Goal: Find specific page/section: Find specific page/section

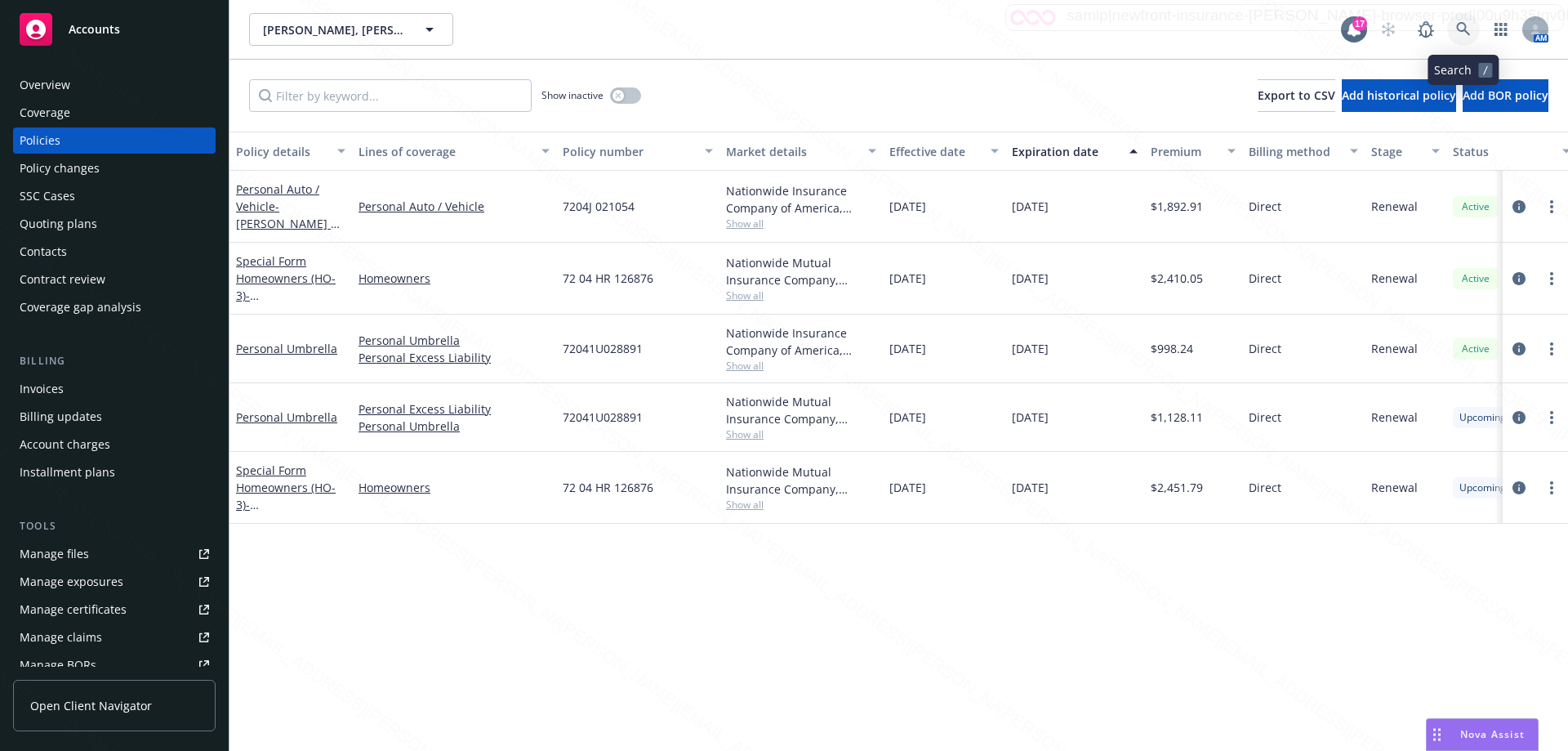
click at [1468, 33] on icon at bounding box center [1463, 29] width 14 height 14
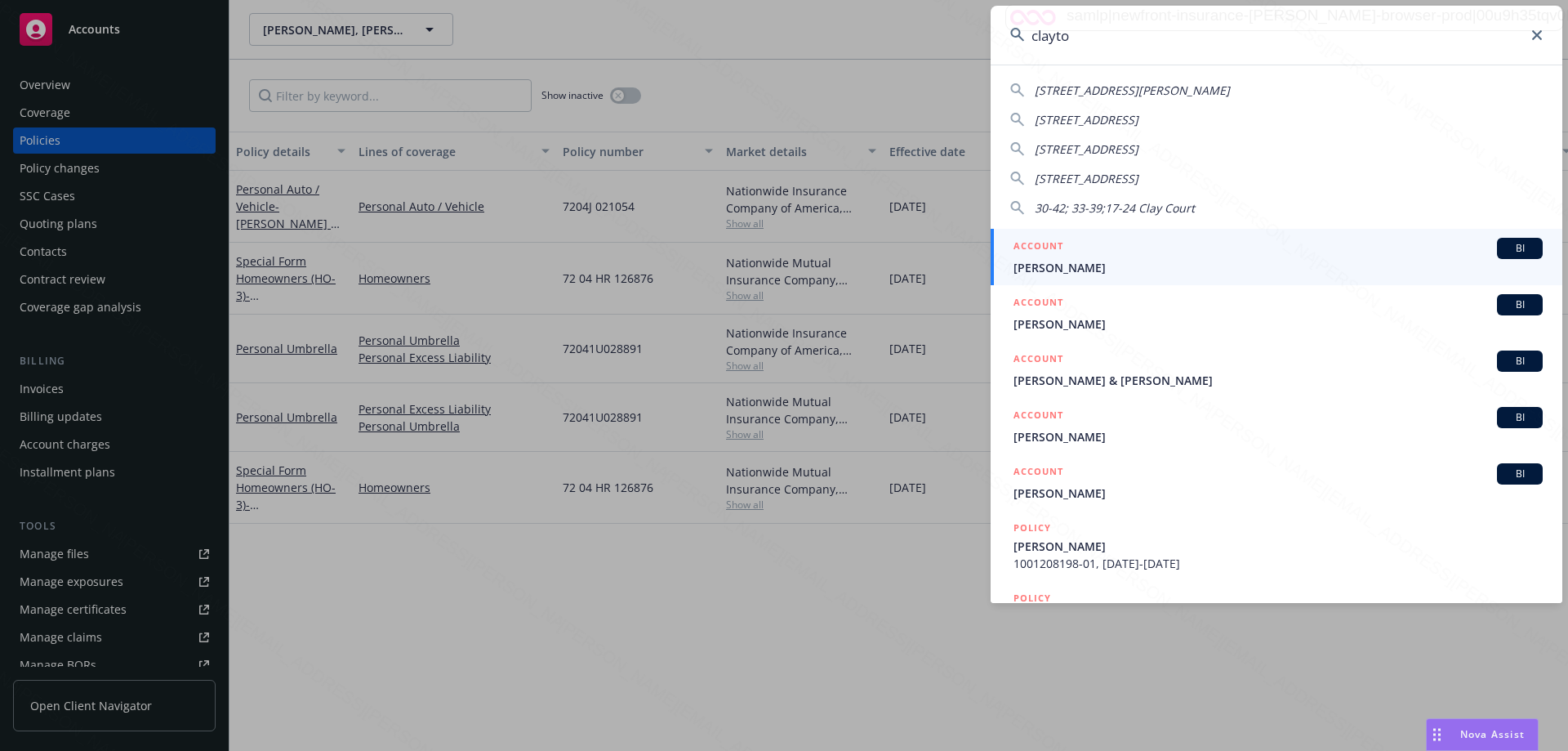
type input "[PERSON_NAME]"
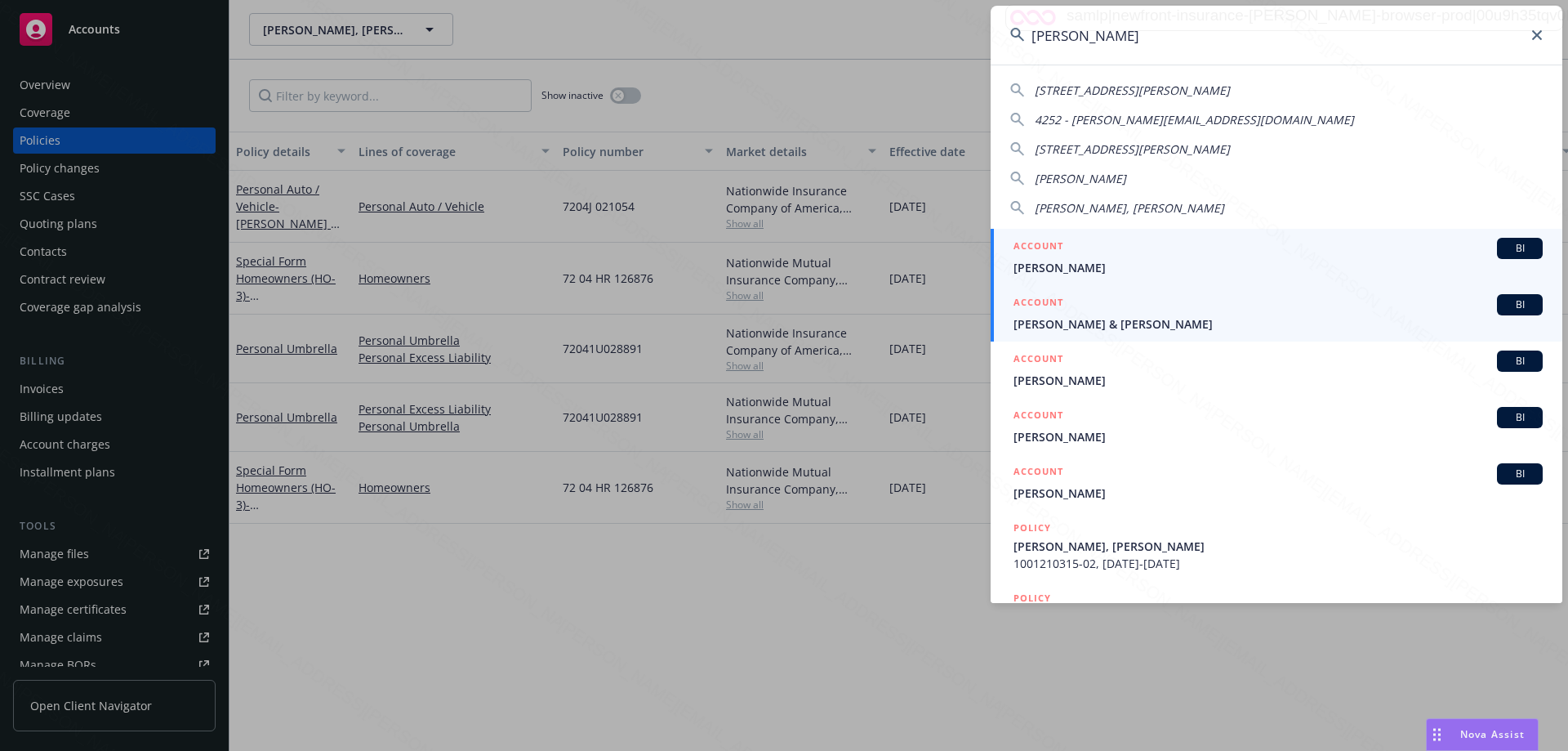
click at [1099, 326] on span "[PERSON_NAME] & [PERSON_NAME]" at bounding box center [1278, 324] width 529 height 17
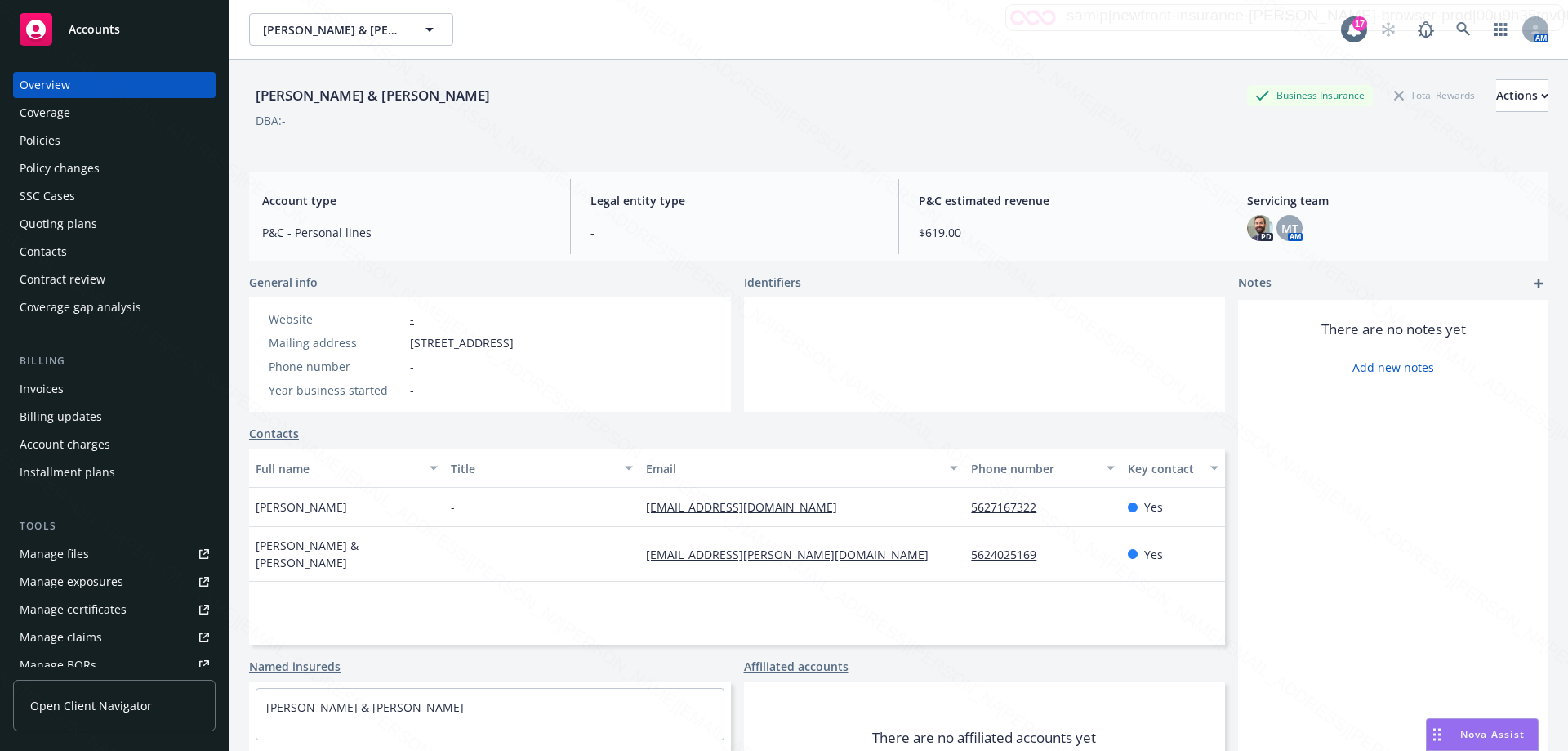
click at [57, 139] on div "Policies" at bounding box center [40, 141] width 41 height 26
